Goal: Information Seeking & Learning: Learn about a topic

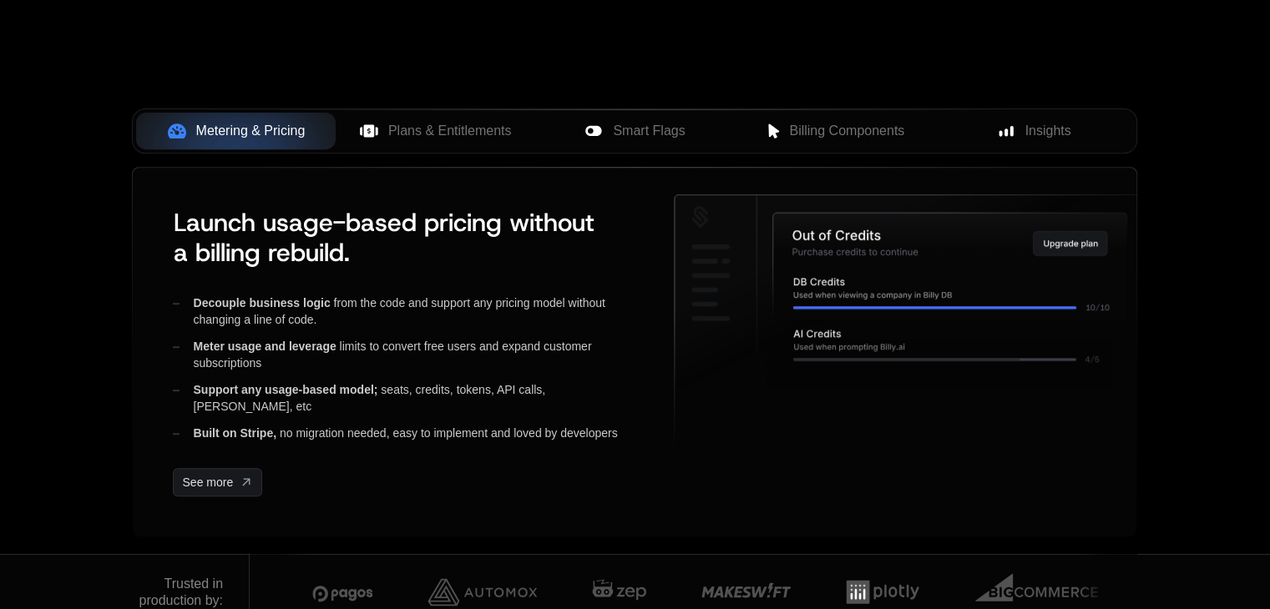
scroll to position [656, 0]
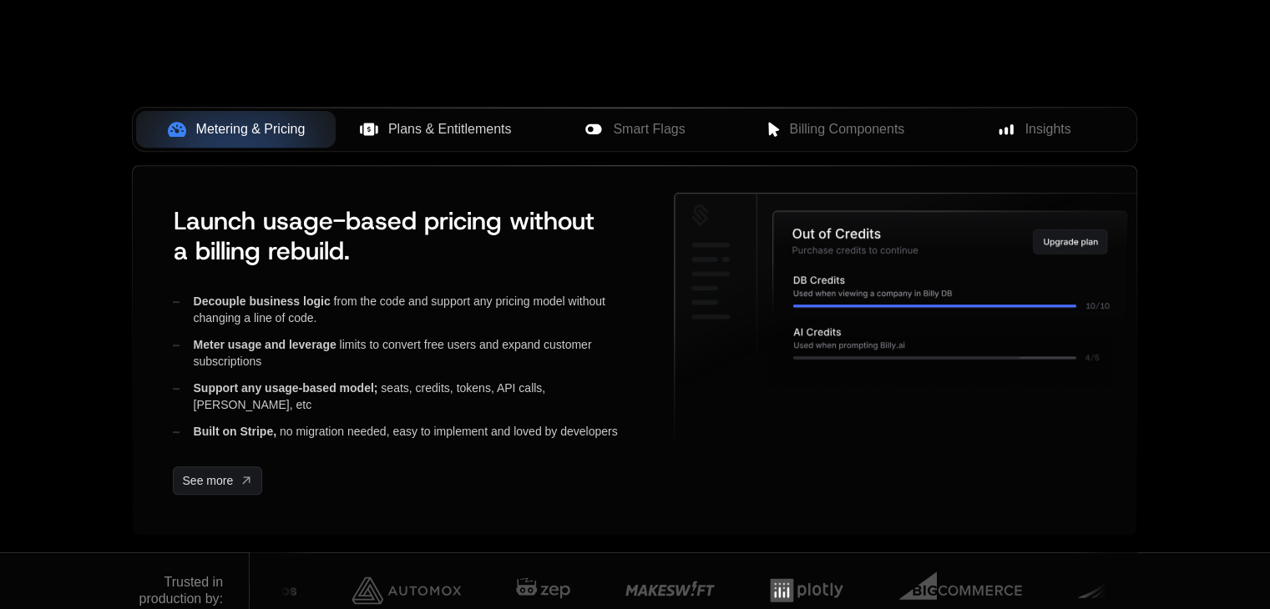
click at [417, 130] on span "Plans & Entitlements" at bounding box center [450, 129] width 124 height 20
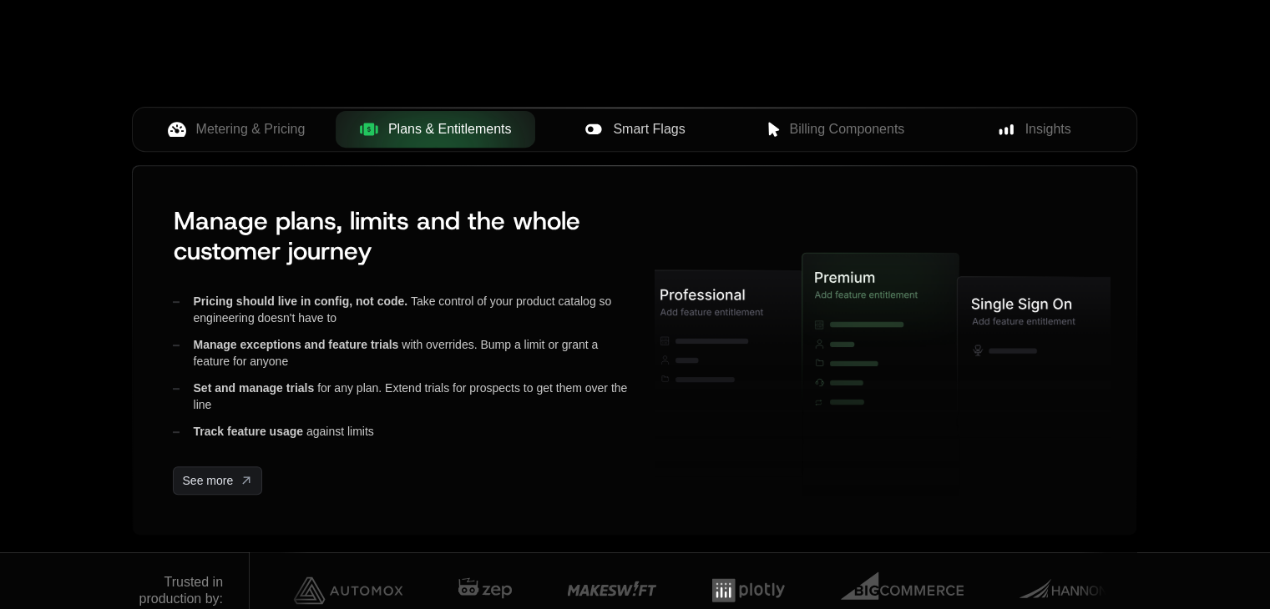
click at [647, 130] on span "Smart Flags" at bounding box center [649, 129] width 72 height 20
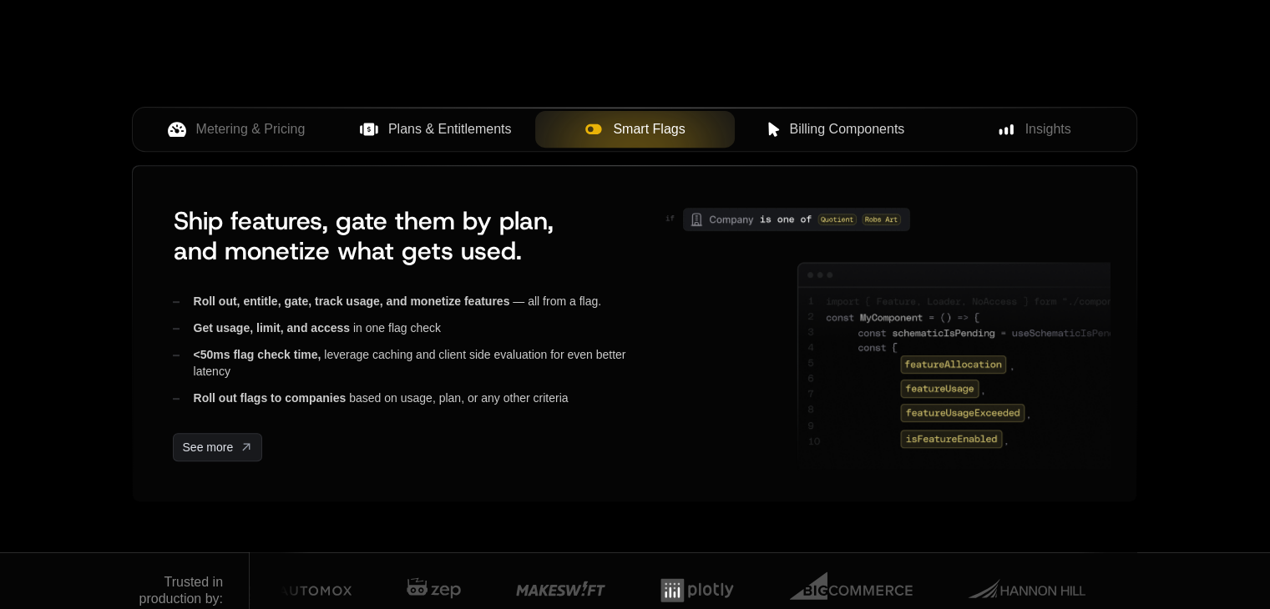
click at [829, 128] on span "Billing Components" at bounding box center [846, 129] width 115 height 20
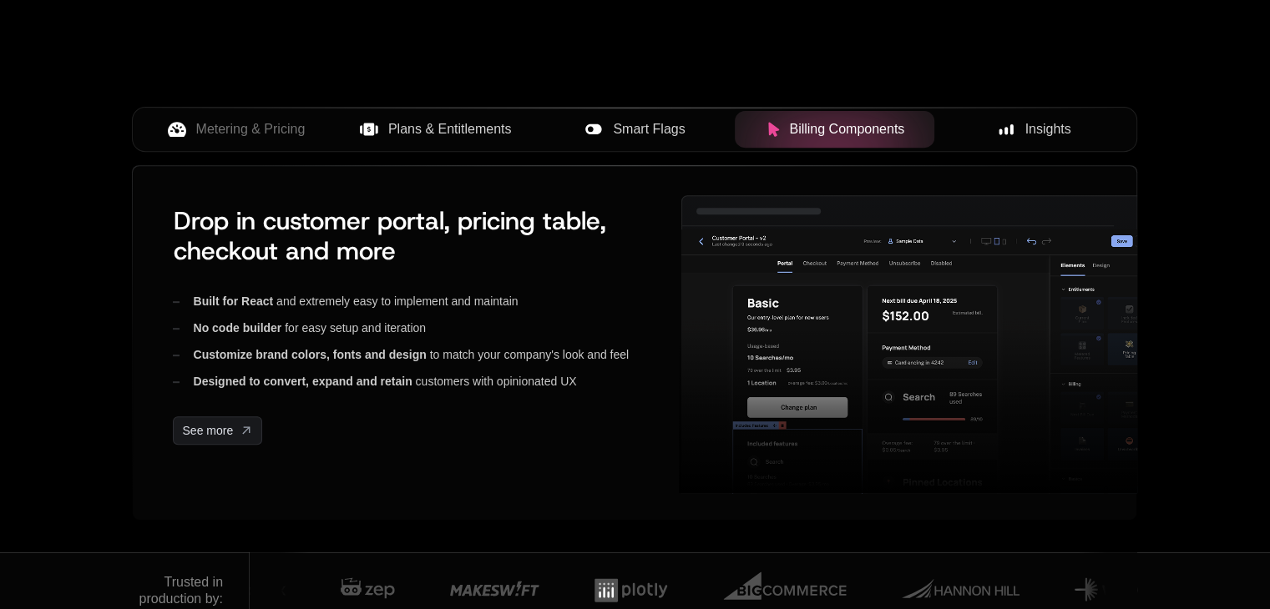
click at [1039, 131] on span "Insights" at bounding box center [1048, 129] width 46 height 20
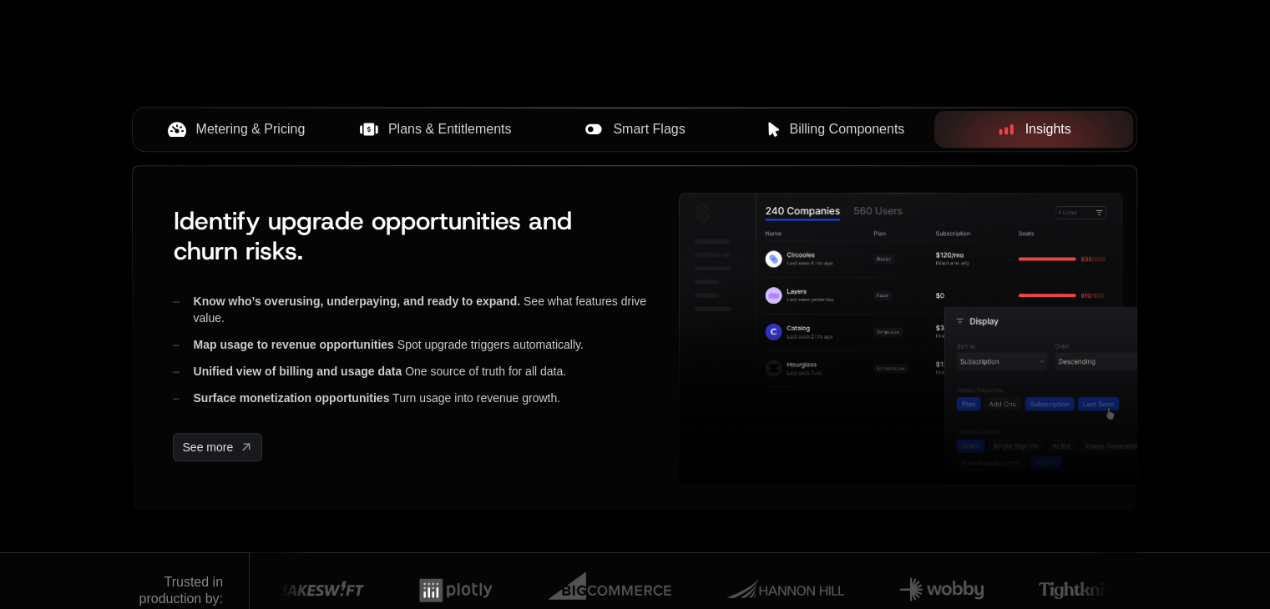
click at [243, 131] on span "Metering & Pricing" at bounding box center [250, 129] width 109 height 20
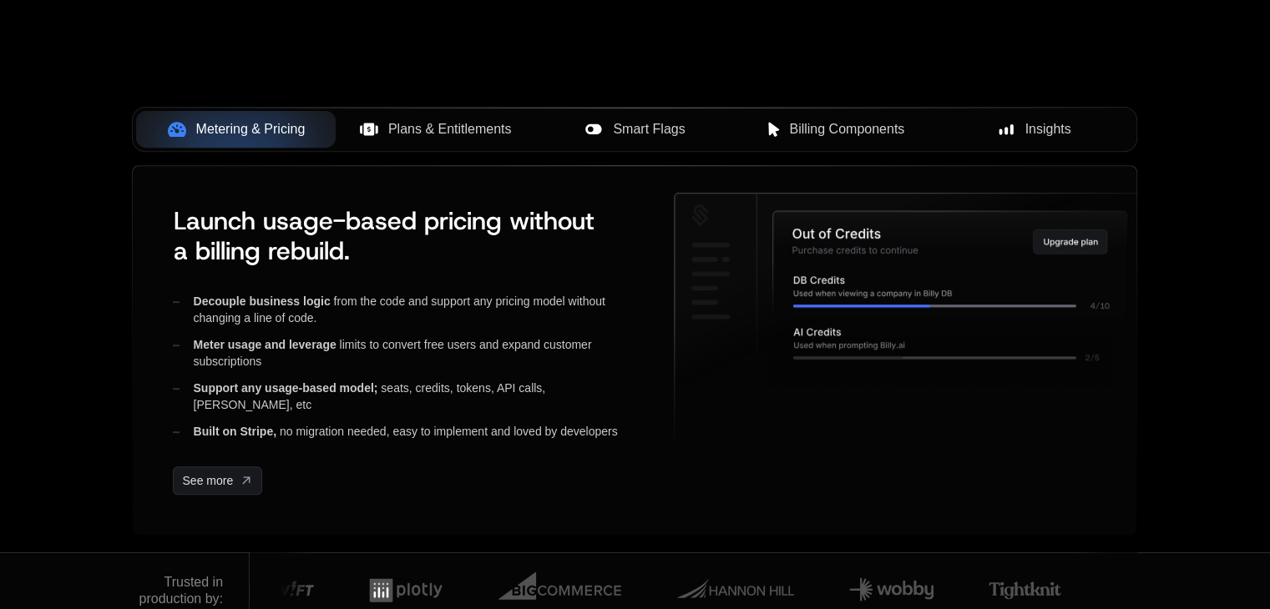
click at [453, 133] on span "Plans & Entitlements" at bounding box center [450, 129] width 124 height 20
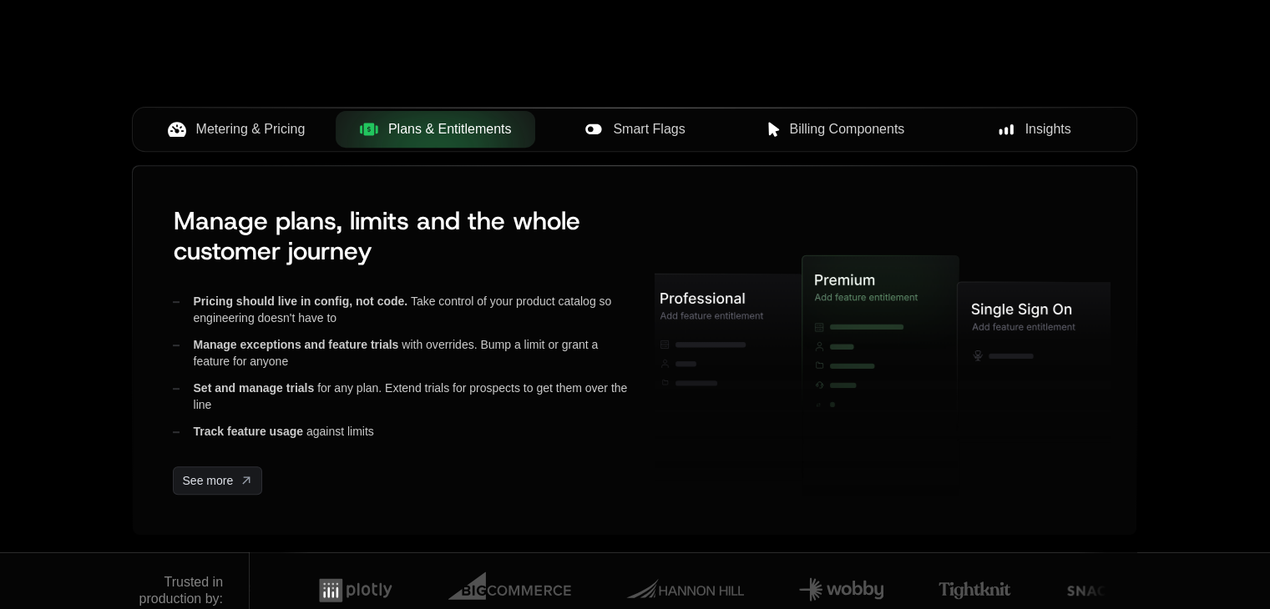
click at [624, 125] on span "Smart Flags" at bounding box center [649, 129] width 72 height 20
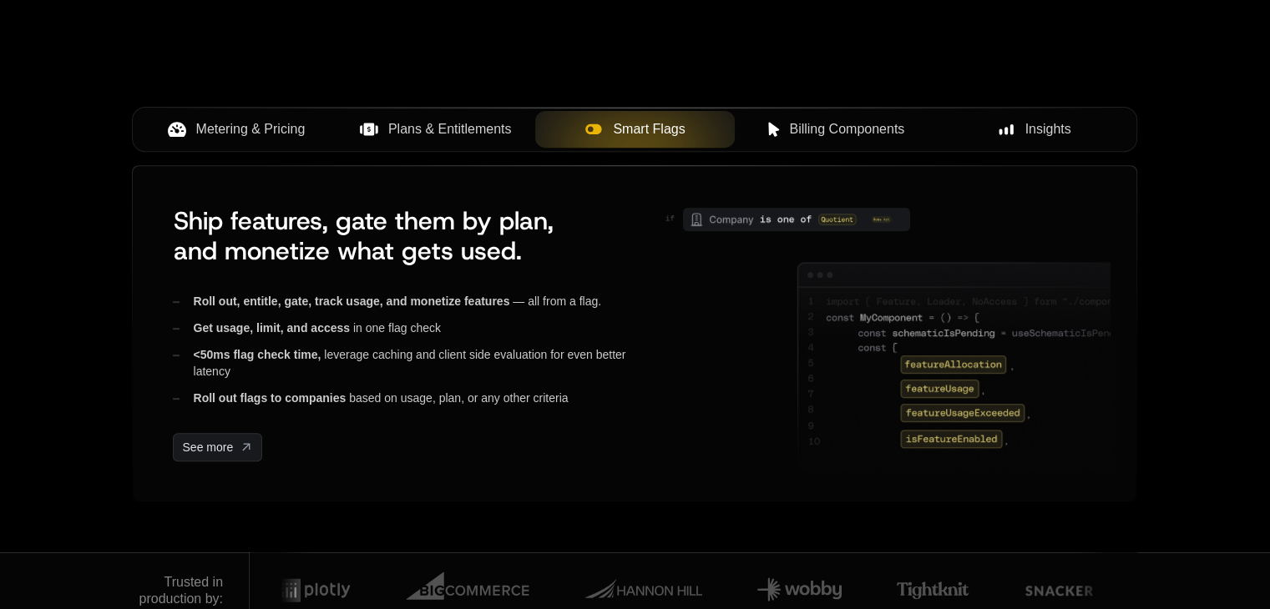
click at [850, 122] on span "Billing Components" at bounding box center [846, 129] width 115 height 20
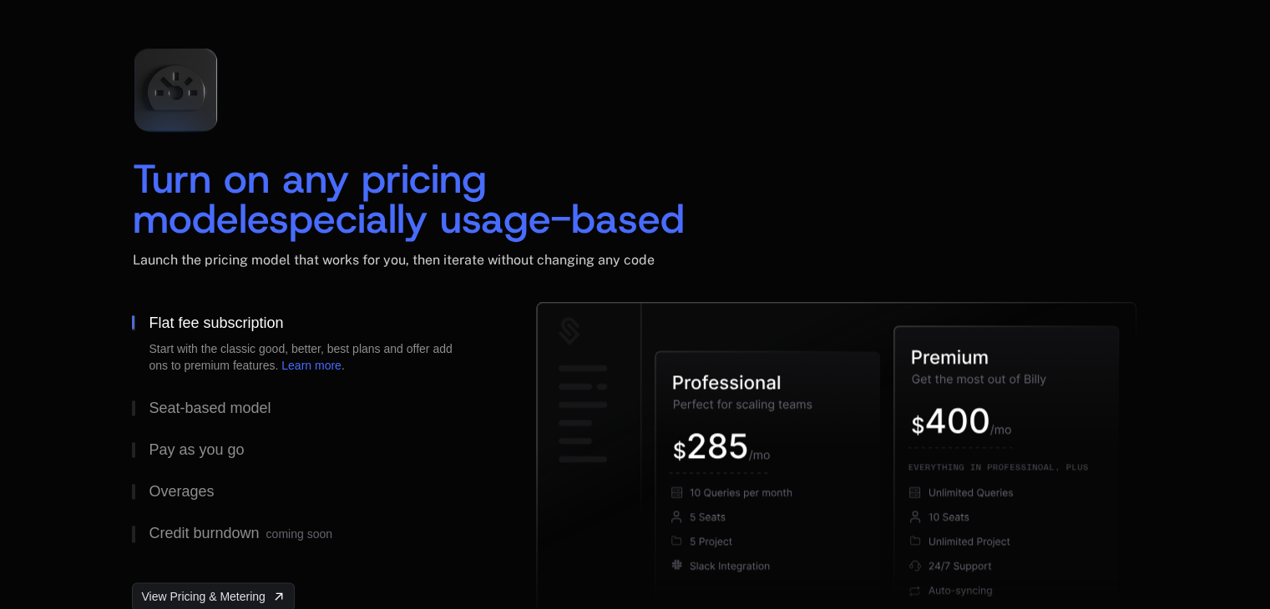
scroll to position [2493, 0]
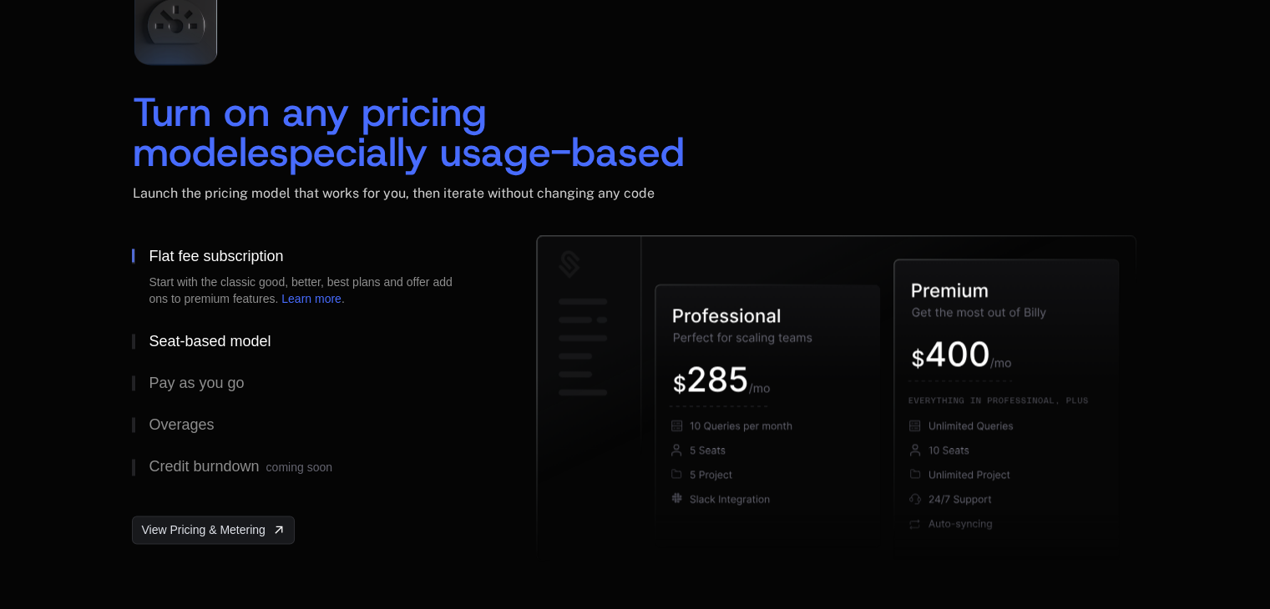
click at [209, 337] on div "Seat-based model" at bounding box center [210, 341] width 122 height 15
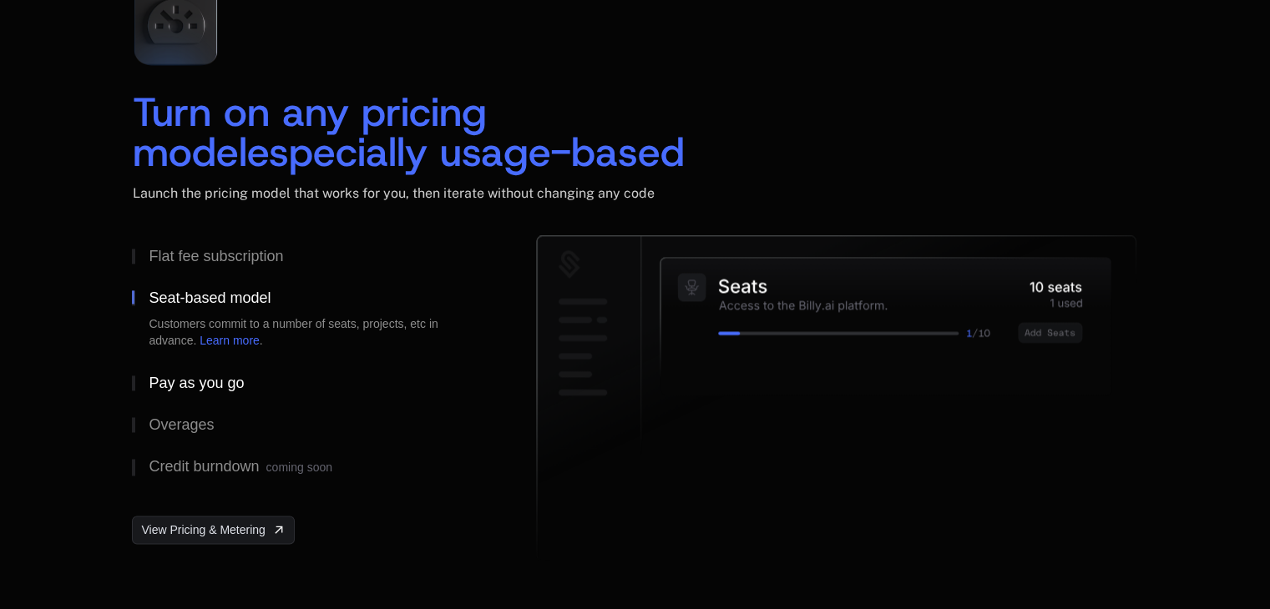
click at [204, 376] on div "Pay as you go" at bounding box center [196, 383] width 95 height 15
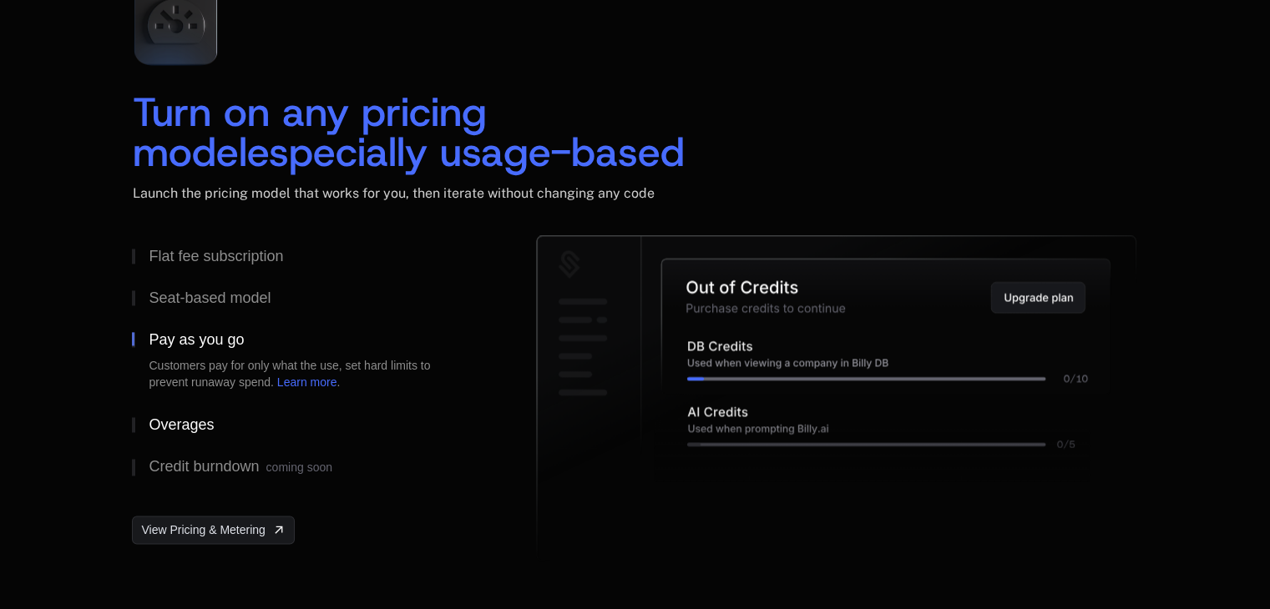
click at [201, 424] on div "Overages" at bounding box center [181, 424] width 65 height 15
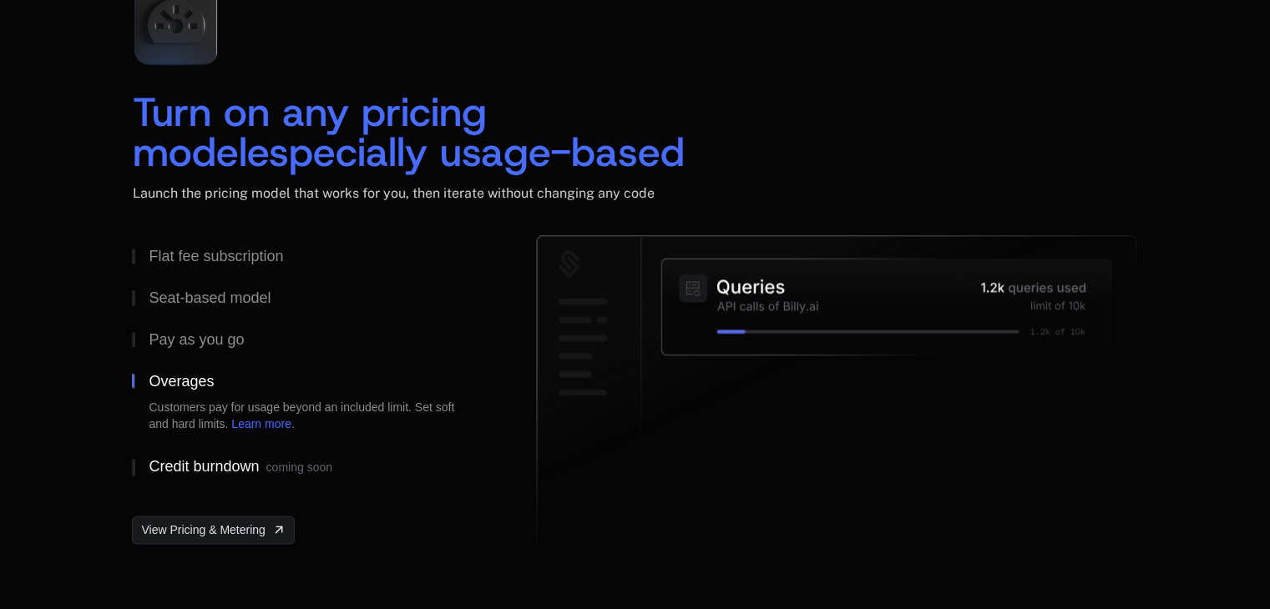
click at [201, 459] on div "Credit burndown coming soon" at bounding box center [240, 467] width 183 height 17
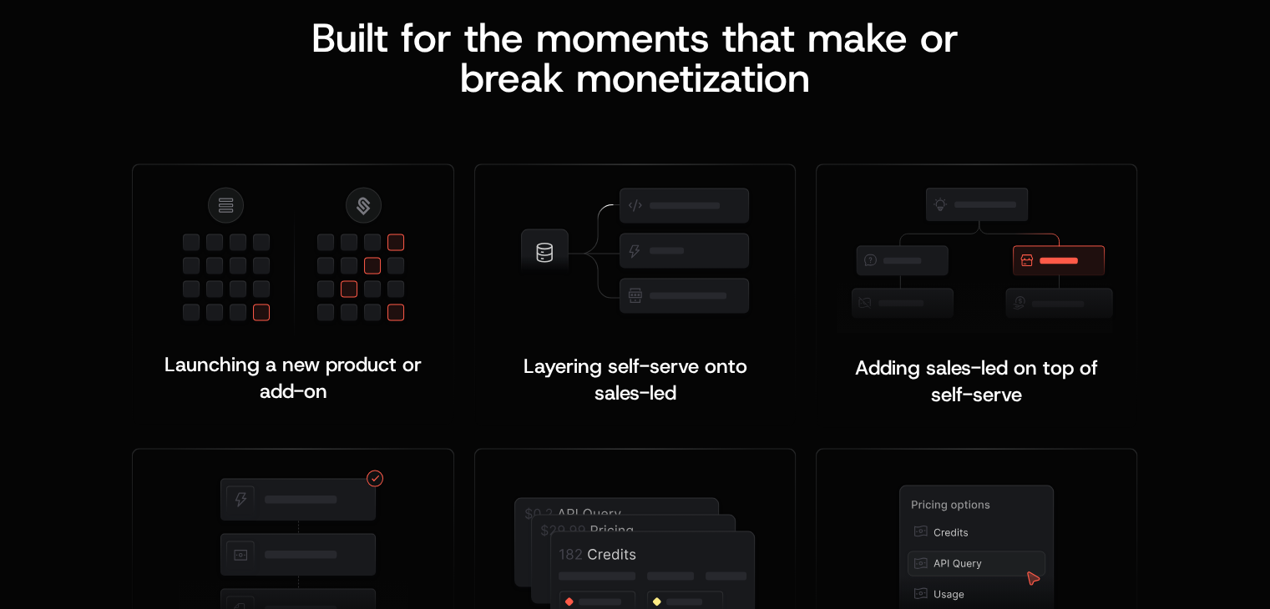
scroll to position [3245, 0]
